Goal: Task Accomplishment & Management: Use online tool/utility

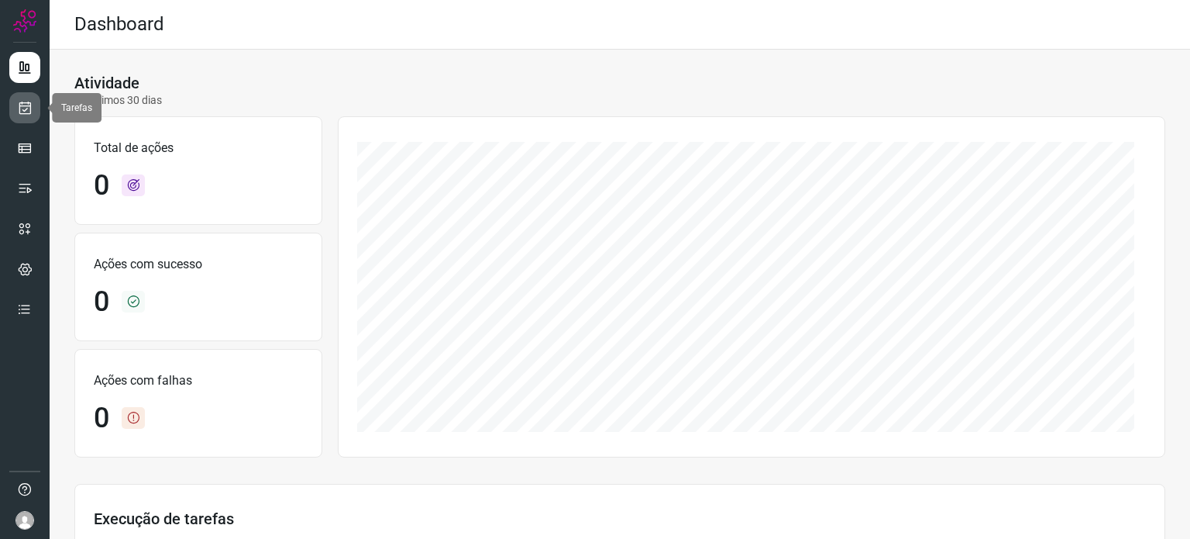
click at [25, 103] on icon at bounding box center [25, 107] width 16 height 15
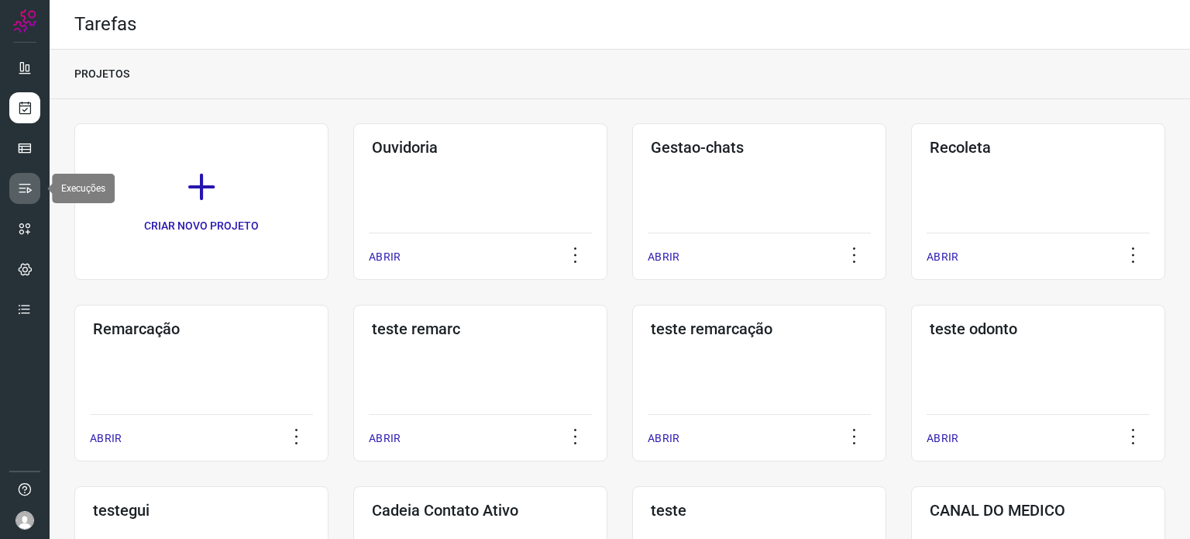
click at [25, 189] on icon at bounding box center [24, 188] width 15 height 15
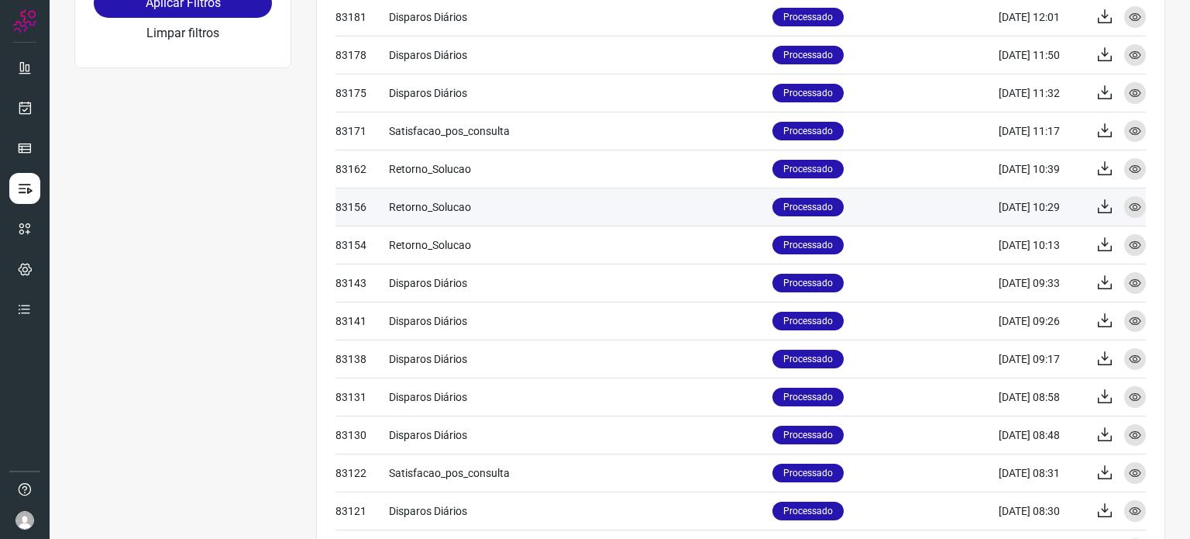
scroll to position [310, 0]
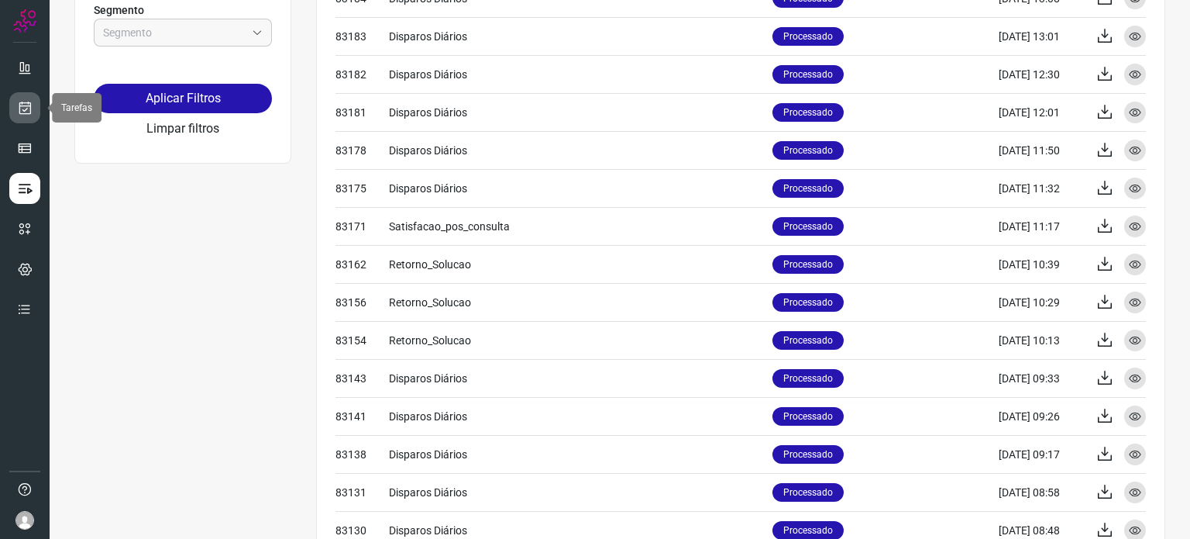
click at [24, 105] on icon at bounding box center [25, 107] width 16 height 15
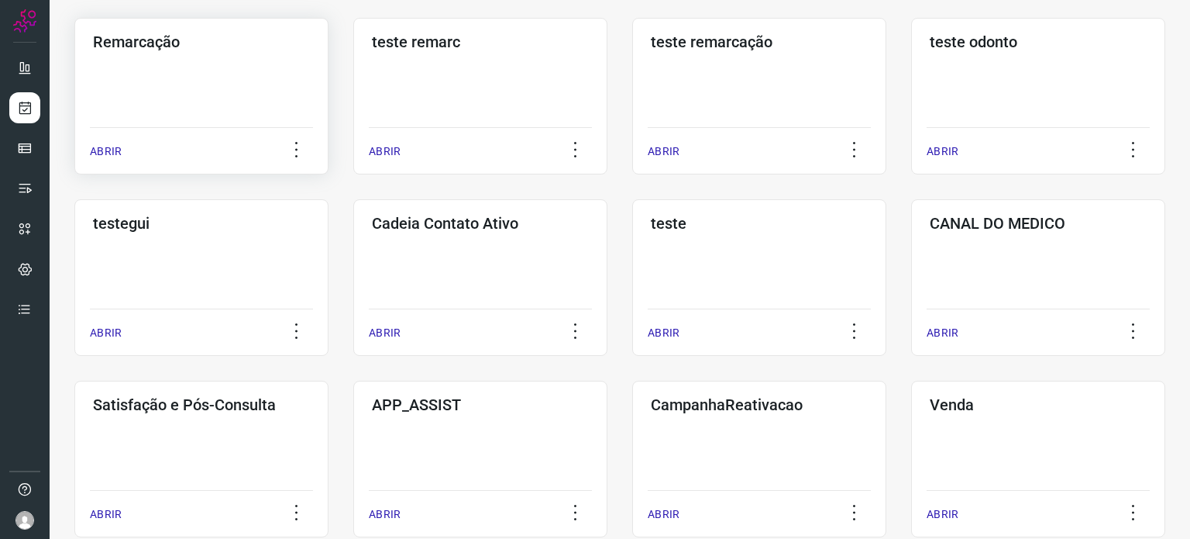
scroll to position [387, 0]
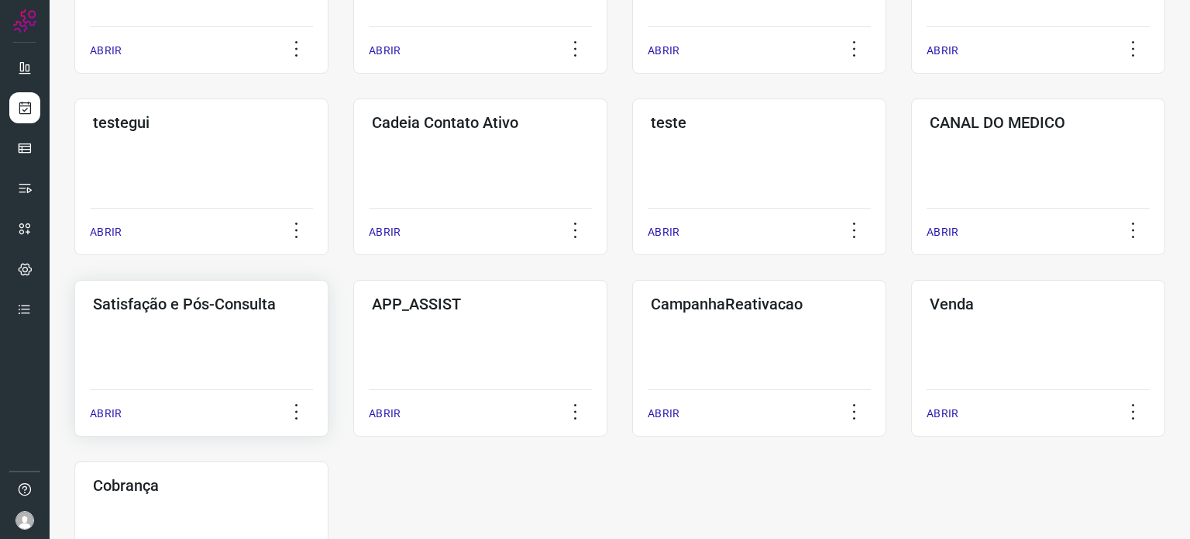
click at [223, 337] on div "Satisfação e Pós-Consulta ABRIR" at bounding box center [201, 358] width 254 height 157
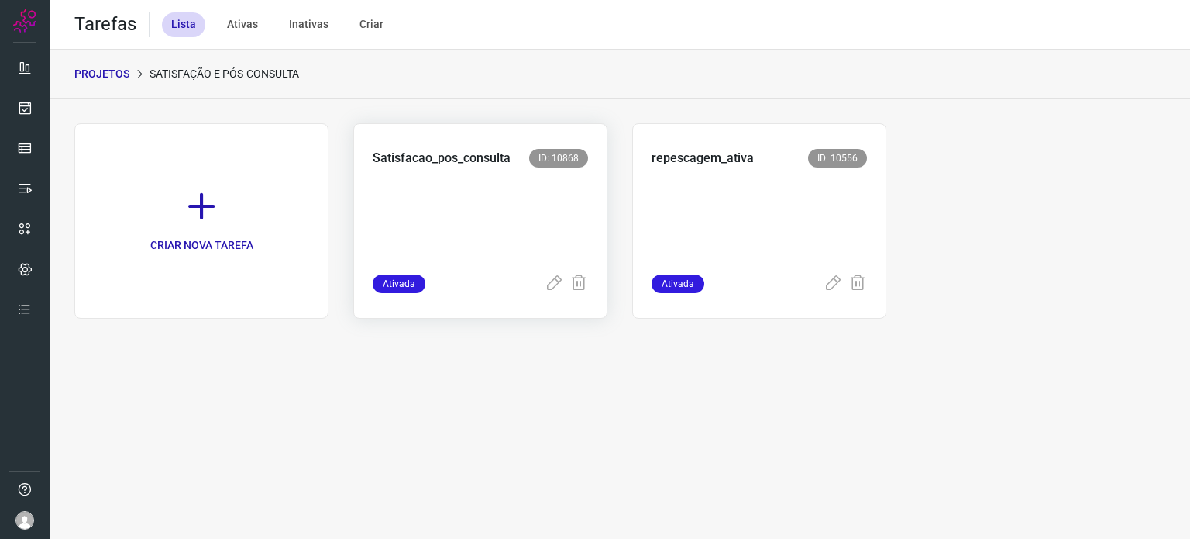
click at [511, 195] on p at bounding box center [480, 219] width 215 height 77
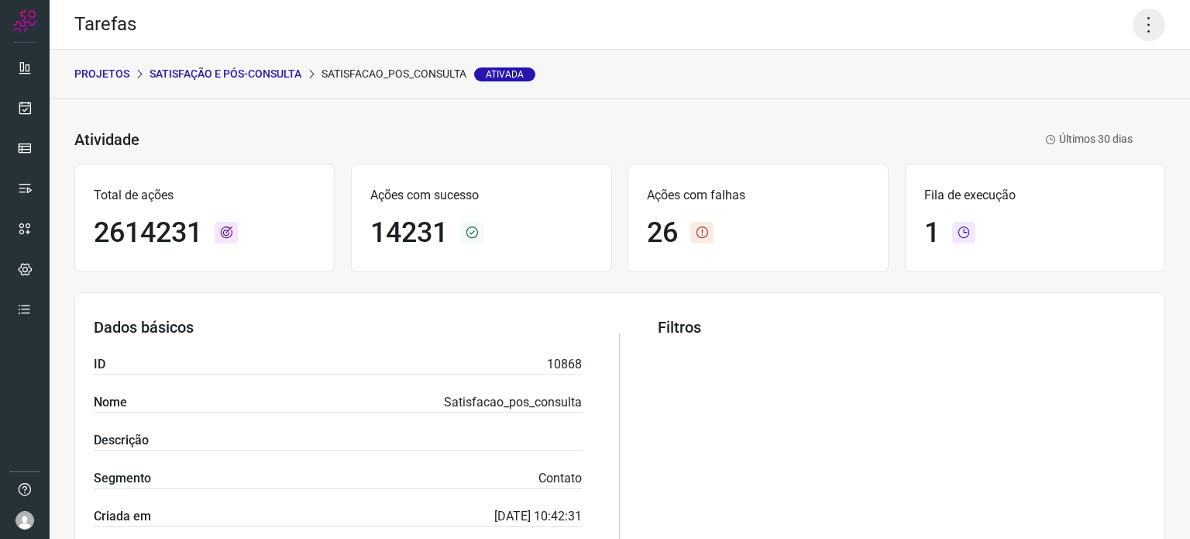
click at [1137, 33] on icon at bounding box center [1149, 25] width 33 height 33
click at [1072, 97] on li "Executar" at bounding box center [1082, 101] width 141 height 25
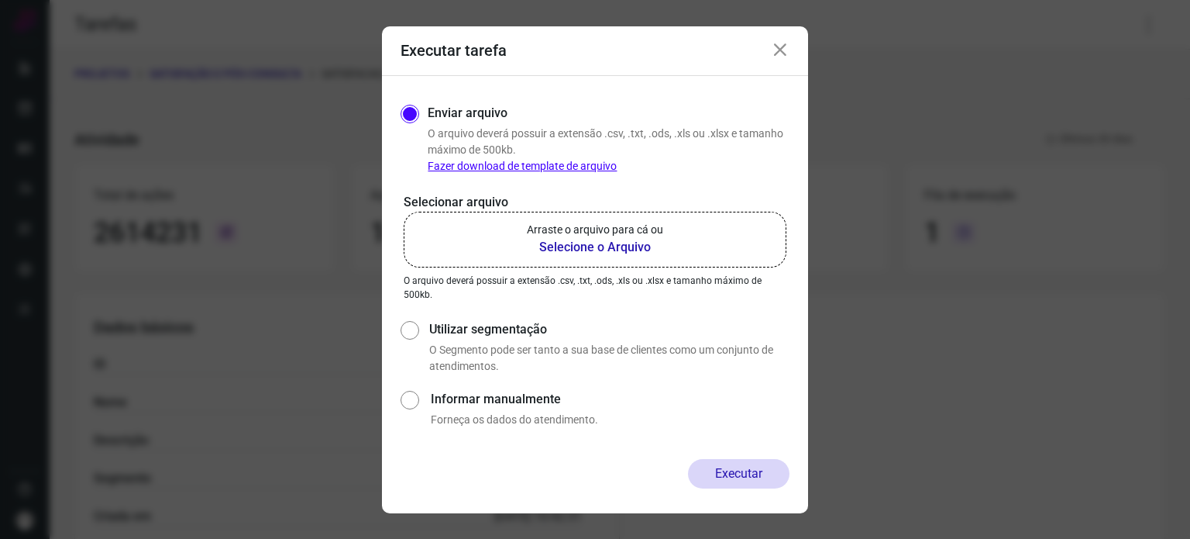
click at [537, 228] on p "Arraste o arquivo para cá ou" at bounding box center [595, 230] width 136 height 16
click at [0, 0] on input "Arraste o arquivo para cá ou Selecione o Arquivo" at bounding box center [0, 0] width 0 height 0
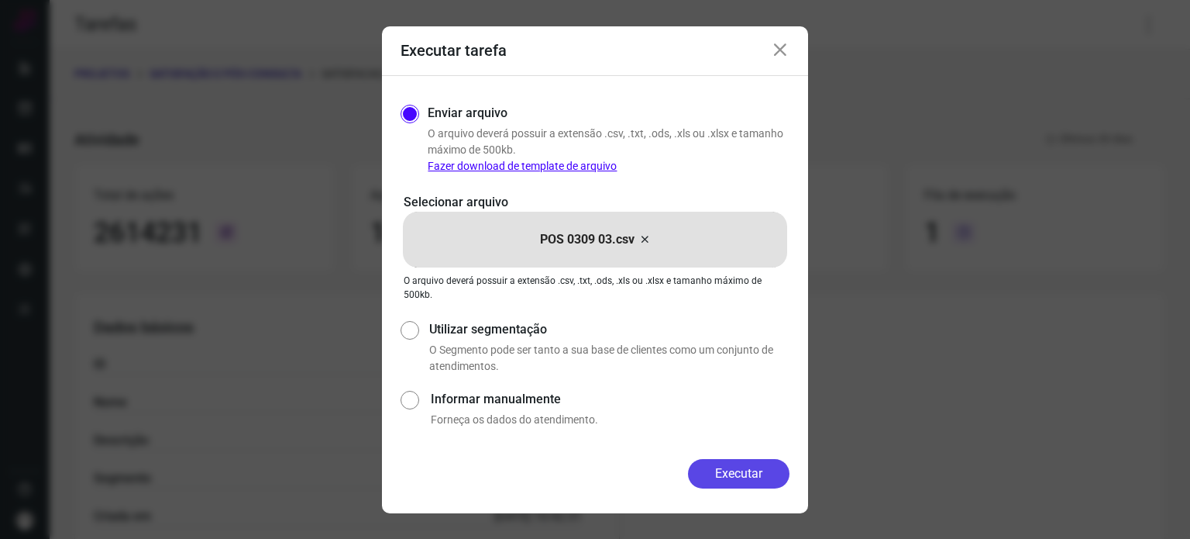
click at [733, 473] on button "Executar" at bounding box center [739, 473] width 102 height 29
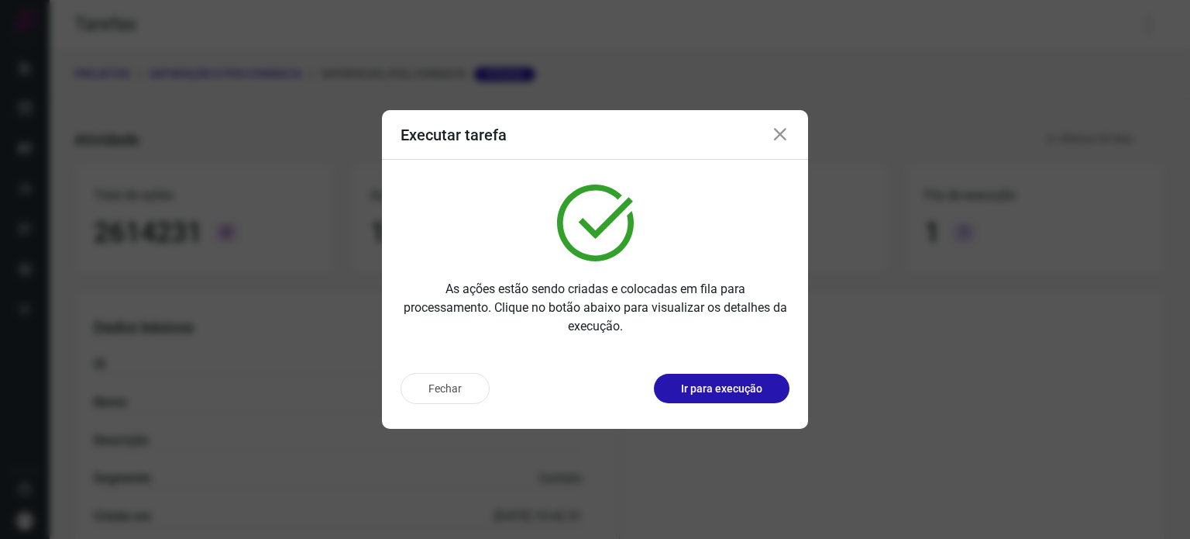
click at [733, 394] on p "Ir para execução" at bounding box center [721, 388] width 81 height 16
